Goal: Information Seeking & Learning: Learn about a topic

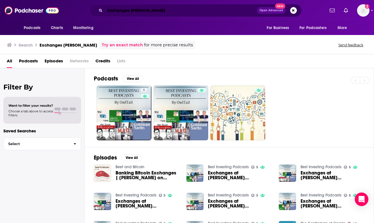
click at [142, 12] on input "Exchanges [PERSON_NAME]" at bounding box center [181, 10] width 152 height 9
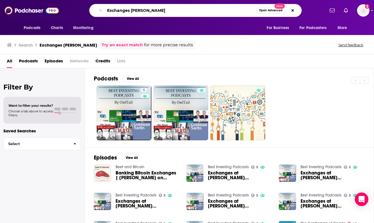
click at [142, 12] on input "Exchanges [PERSON_NAME]" at bounding box center [181, 10] width 152 height 9
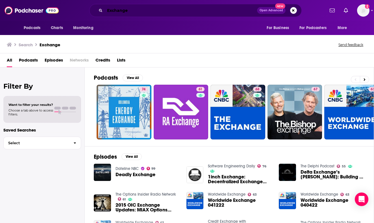
click at [142, 14] on input "Exchange" at bounding box center [181, 10] width 152 height 9
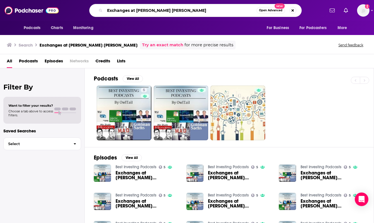
click at [130, 10] on input "Exchanges at [PERSON_NAME] [PERSON_NAME]" at bounding box center [181, 10] width 152 height 9
type input "Exchange at [PERSON_NAME] [PERSON_NAME]"
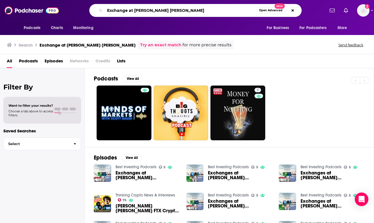
drag, startPoint x: 175, startPoint y: 13, endPoint x: 94, endPoint y: 11, distance: 80.9
click at [94, 11] on div "Exchange at [PERSON_NAME] [PERSON_NAME] Open Advanced New" at bounding box center [195, 10] width 213 height 13
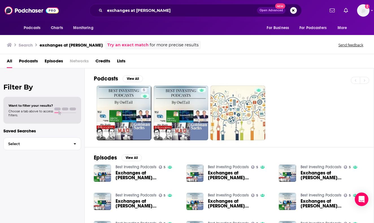
click at [36, 61] on span "Podcasts" at bounding box center [28, 63] width 19 height 12
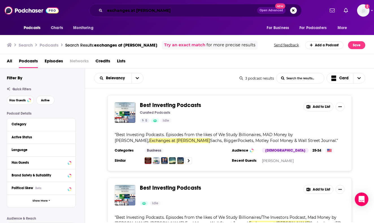
click at [143, 8] on input "exchanges at [PERSON_NAME]" at bounding box center [181, 10] width 152 height 9
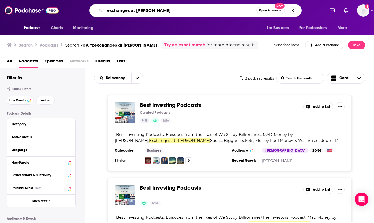
click at [143, 8] on input "exchanges at [PERSON_NAME]" at bounding box center [181, 10] width 152 height 9
type input "exchanges"
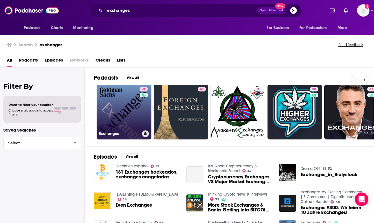
click at [134, 103] on link "74 Exchanges" at bounding box center [124, 112] width 55 height 55
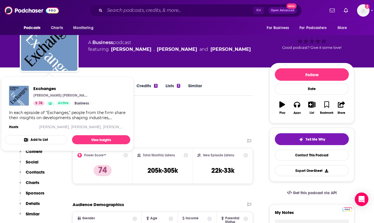
scroll to position [25, 0]
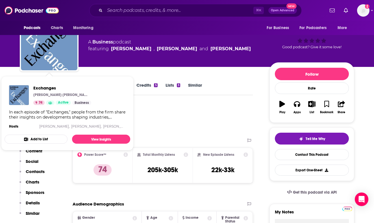
click at [189, 120] on div "Podcast Insights" at bounding box center [134, 119] width 229 height 29
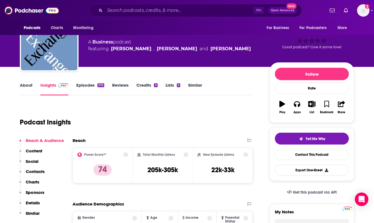
click at [95, 85] on link "Episodes 575" at bounding box center [90, 89] width 28 height 13
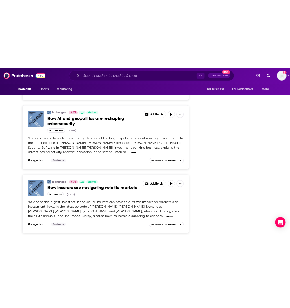
scroll to position [2103, 0]
